Goal: Task Accomplishment & Management: Use online tool/utility

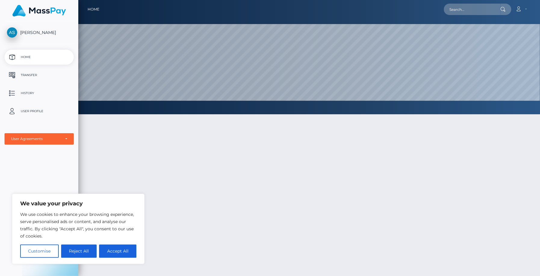
scroll to position [114, 461]
click at [30, 75] on p "Transfer" at bounding box center [39, 75] width 64 height 9
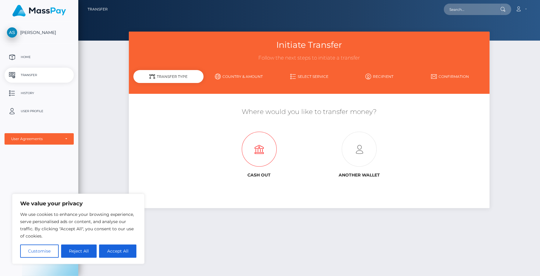
click at [261, 163] on icon at bounding box center [259, 149] width 100 height 35
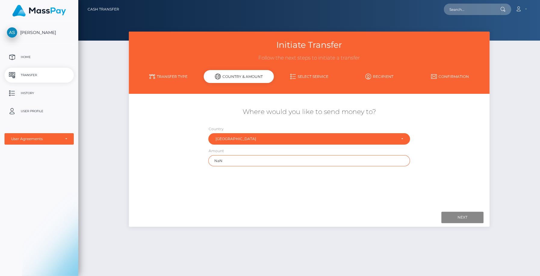
click at [274, 157] on input "NaN" at bounding box center [308, 160] width 201 height 11
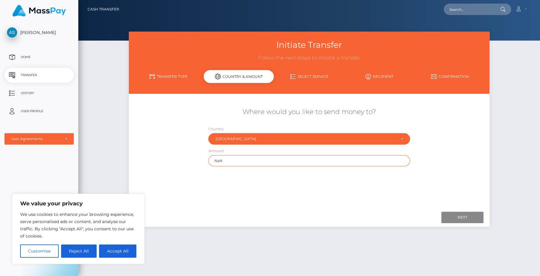
drag, startPoint x: 230, startPoint y: 161, endPoint x: 200, endPoint y: 161, distance: 29.5
click at [208, 161] on input "NaN" at bounding box center [308, 160] width 201 height 11
type input "100"
click at [265, 181] on div "Where would you like to send money to? Country Abkhazia [GEOGRAPHIC_DATA] [GEOG…" at bounding box center [308, 151] width 351 height 107
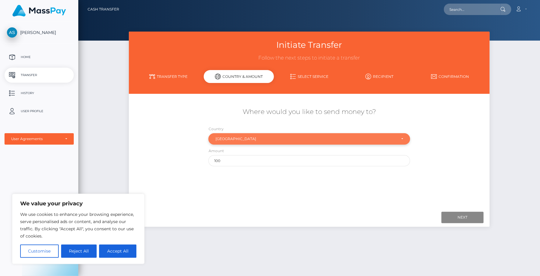
click at [295, 140] on div "United States" at bounding box center [305, 139] width 180 height 5
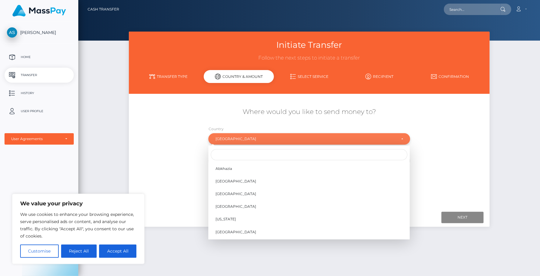
scroll to position [2504, 0]
click at [274, 144] on div "United States" at bounding box center [308, 138] width 201 height 11
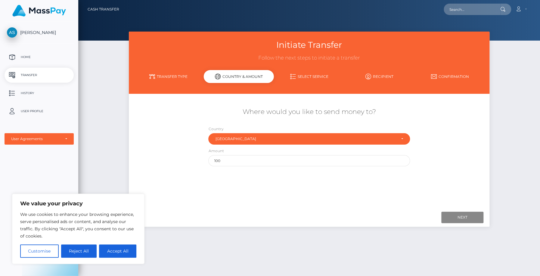
click at [428, 157] on div "Where would you like to send money to? Country Abkhazia Afghanistan Albania Alg…" at bounding box center [309, 136] width 360 height 65
click at [323, 111] on h5 "Where would you like to send money to?" at bounding box center [308, 111] width 351 height 9
click at [464, 217] on input "Next" at bounding box center [462, 217] width 42 height 11
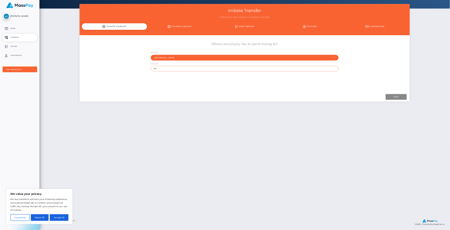
scroll to position [23, 0]
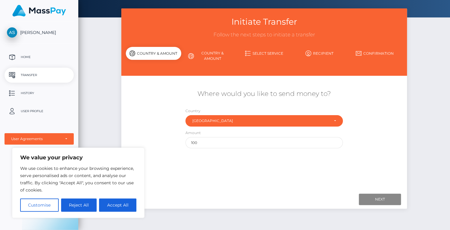
click at [266, 53] on link "Select Service" at bounding box center [263, 53] width 55 height 11
